Goal: Use online tool/utility: Utilize a website feature to perform a specific function

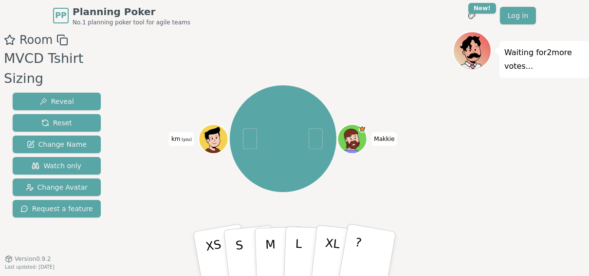
click at [213, 131] on icon at bounding box center [212, 135] width 15 height 16
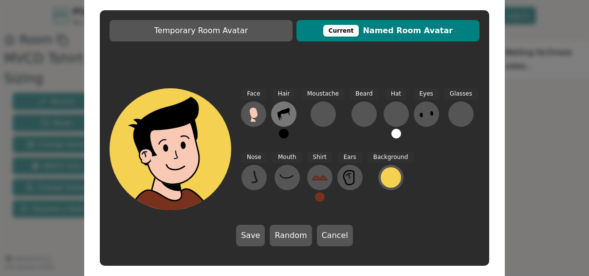
click at [291, 117] on icon at bounding box center [284, 114] width 16 height 16
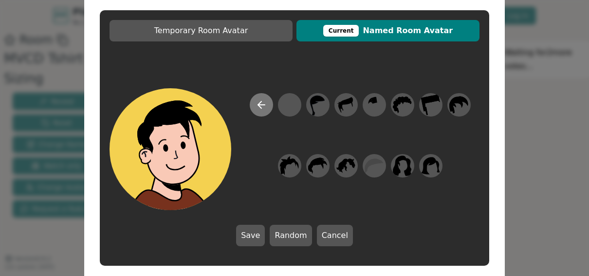
click at [265, 106] on icon at bounding box center [262, 105] width 12 height 12
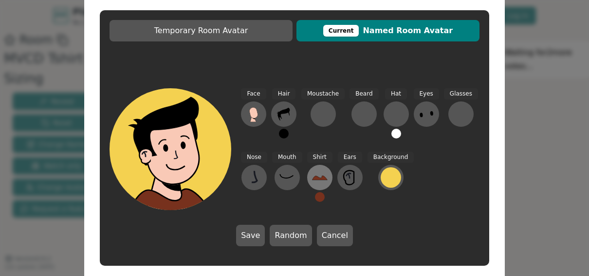
click at [324, 185] on button at bounding box center [319, 177] width 25 height 25
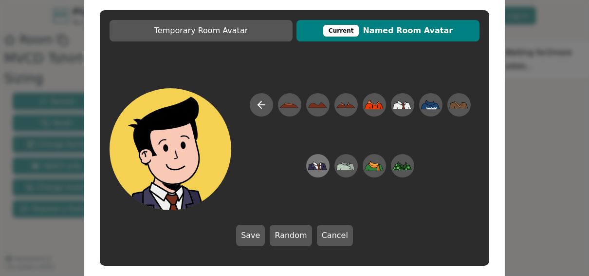
click at [318, 166] on icon at bounding box center [316, 167] width 5 height 6
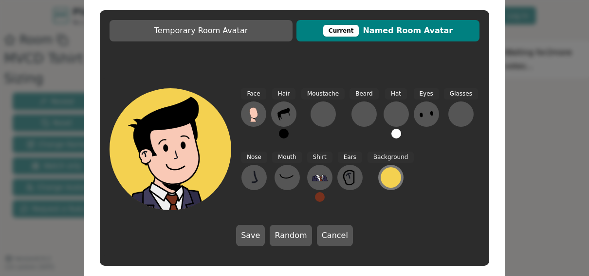
click at [382, 173] on div at bounding box center [391, 177] width 20 height 20
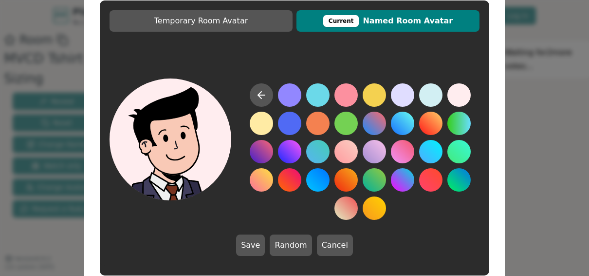
click at [460, 91] on button at bounding box center [459, 94] width 23 height 23
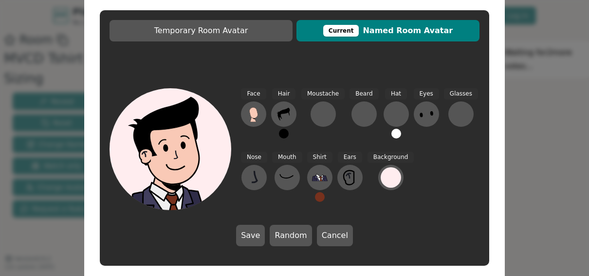
click at [349, 170] on icon at bounding box center [350, 178] width 16 height 16
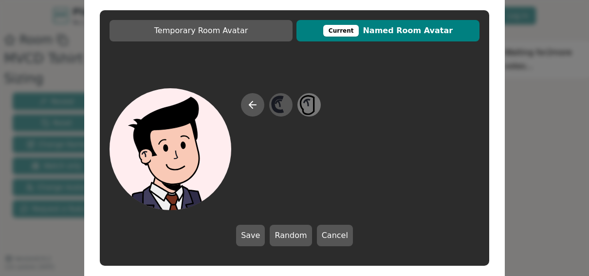
click at [307, 108] on icon at bounding box center [309, 105] width 19 height 22
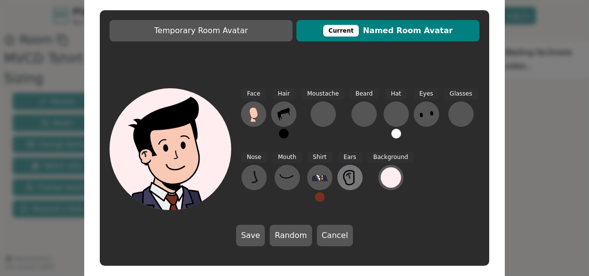
click at [340, 183] on button at bounding box center [350, 177] width 25 height 25
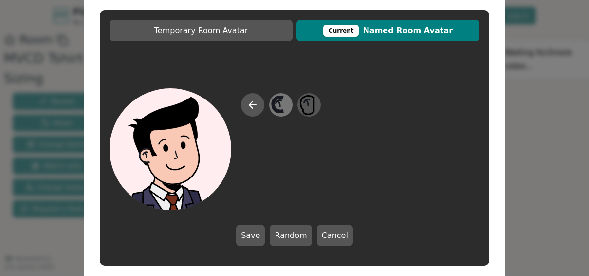
click at [290, 108] on icon at bounding box center [280, 105] width 19 height 22
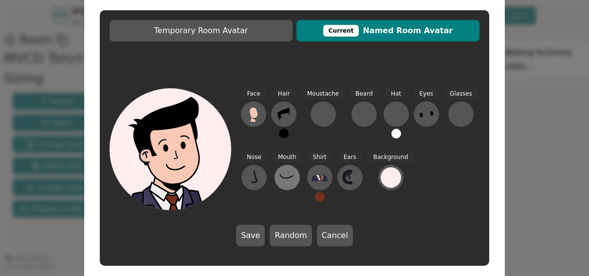
click at [288, 180] on icon at bounding box center [288, 178] width 16 height 16
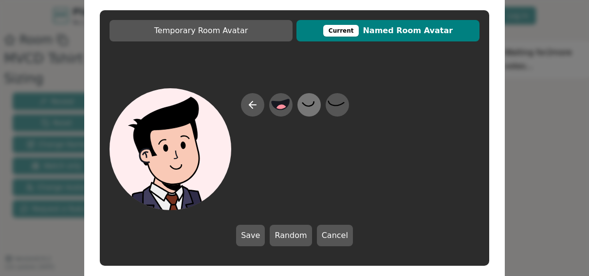
click at [307, 108] on icon at bounding box center [309, 105] width 19 height 22
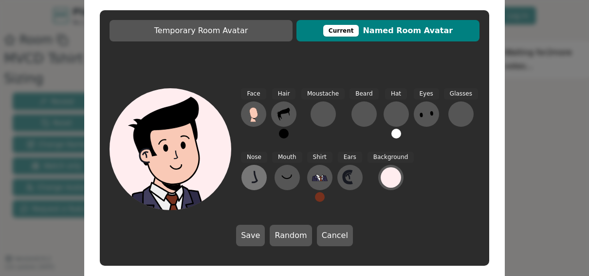
click at [260, 182] on icon at bounding box center [254, 178] width 16 height 16
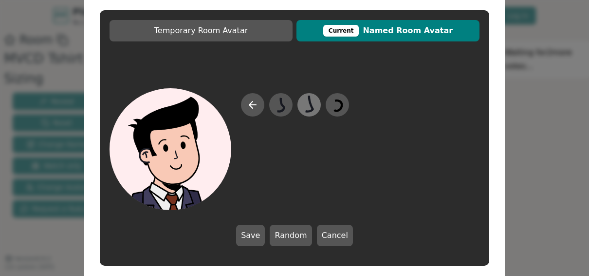
click at [303, 111] on icon at bounding box center [309, 105] width 19 height 22
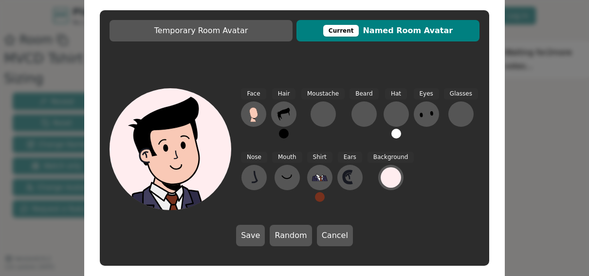
click at [255, 236] on button "Save" at bounding box center [250, 235] width 29 height 21
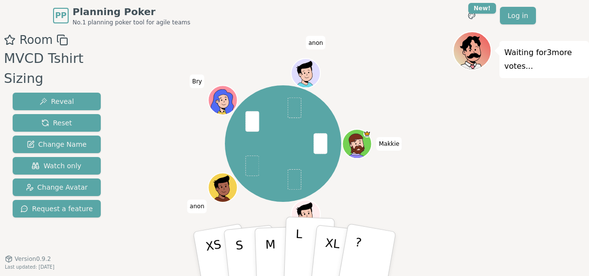
click at [299, 247] on p "L" at bounding box center [298, 253] width 8 height 53
click at [293, 177] on span at bounding box center [295, 179] width 14 height 20
click at [303, 222] on button "L" at bounding box center [309, 253] width 51 height 75
click at [356, 257] on p "?" at bounding box center [356, 252] width 15 height 53
click at [305, 247] on button "L" at bounding box center [309, 253] width 51 height 75
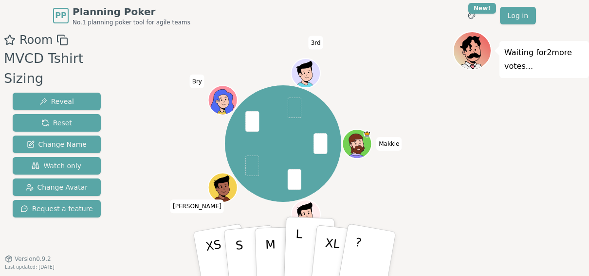
click at [301, 241] on p "L" at bounding box center [298, 253] width 8 height 53
click at [301, 250] on button "L" at bounding box center [309, 253] width 51 height 75
click at [289, 176] on span at bounding box center [295, 179] width 14 height 20
click at [292, 180] on span at bounding box center [295, 179] width 14 height 20
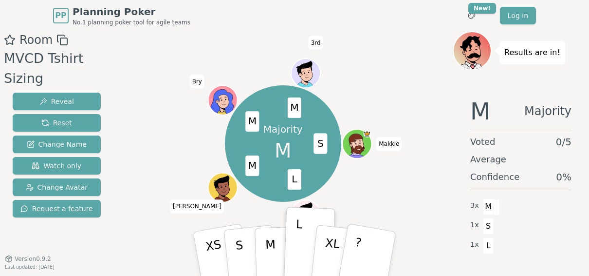
click at [408, 138] on div "Majority M S L M M M Makkie km (you) [PERSON_NAME] 3rd" at bounding box center [284, 143] width 340 height 189
click at [366, 158] on div "Majority M S L M M M Makkie km (you) [PERSON_NAME] 3rd" at bounding box center [284, 143] width 340 height 189
click at [355, 191] on div "Majority M S L M M M Makkie km (you) [PERSON_NAME] 3rd" at bounding box center [284, 143] width 340 height 189
drag, startPoint x: 357, startPoint y: 190, endPoint x: 369, endPoint y: 192, distance: 12.4
click at [358, 190] on div "Majority M S L M M M Makkie km (you) [PERSON_NAME] 3rd" at bounding box center [284, 143] width 340 height 189
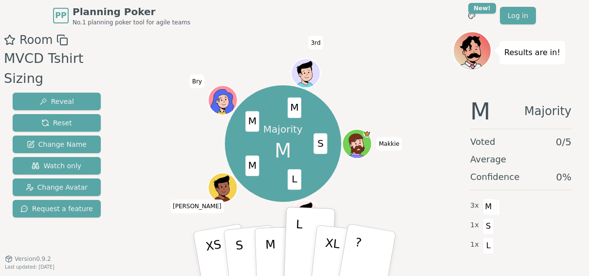
drag, startPoint x: 373, startPoint y: 194, endPoint x: 361, endPoint y: 202, distance: 13.4
click at [373, 196] on div "Majority M S L M M M Makkie km (you) [PERSON_NAME] 3rd" at bounding box center [284, 143] width 340 height 189
click at [347, 213] on div "Majority M S L M M M Makkie km (you) [PERSON_NAME] 3rd" at bounding box center [284, 143] width 340 height 189
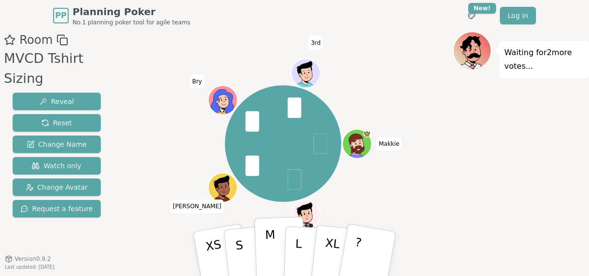
click at [272, 243] on p "M" at bounding box center [271, 253] width 12 height 53
click at [345, 209] on div "Makkie km (you) [PERSON_NAME] 3rd" at bounding box center [284, 143] width 340 height 189
drag, startPoint x: 345, startPoint y: 209, endPoint x: 343, endPoint y: 203, distance: 7.2
click at [344, 203] on div "Makkie km (you) [PERSON_NAME] 3rd" at bounding box center [284, 143] width 340 height 189
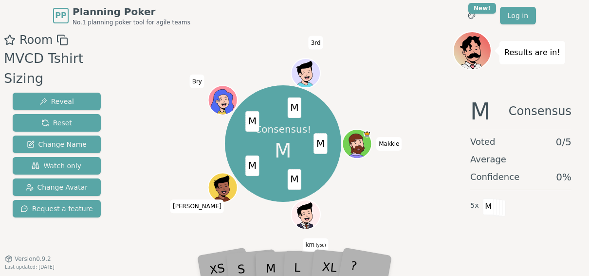
click at [342, 203] on div "Consensus! M M M M M M Makkie km (you) [PERSON_NAME] 3rd" at bounding box center [284, 143] width 340 height 189
